Goal: Task Accomplishment & Management: Manage account settings

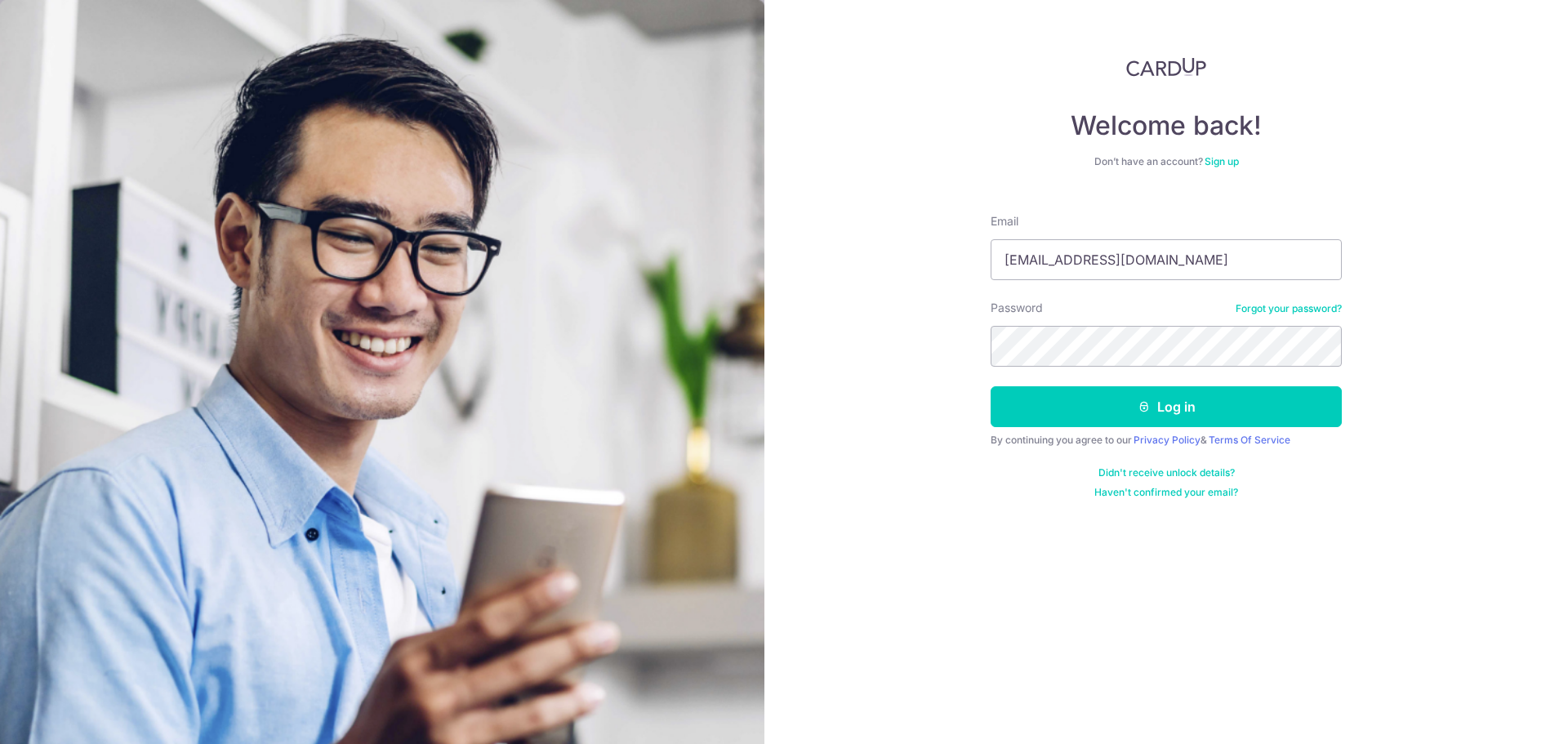
click at [1138, 251] on input "[EMAIL_ADDRESS][DOMAIN_NAME]" at bounding box center [1166, 259] width 351 height 41
type input "[EMAIL_ADDRESS][DOMAIN_NAME]"
click at [1130, 415] on button "Log in" at bounding box center [1166, 406] width 351 height 41
